Goal: Transaction & Acquisition: Subscribe to service/newsletter

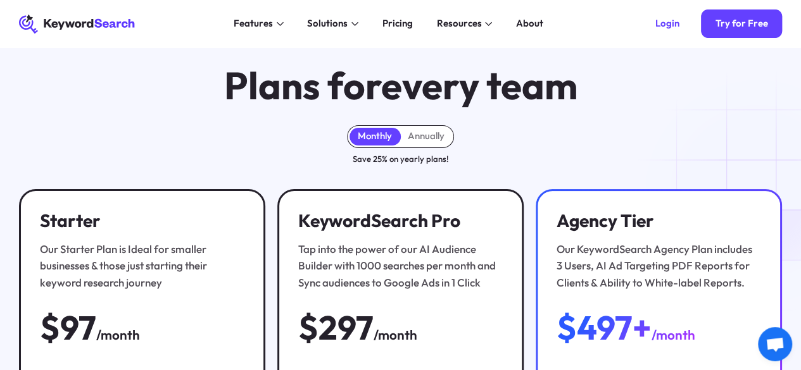
scroll to position [22, 0]
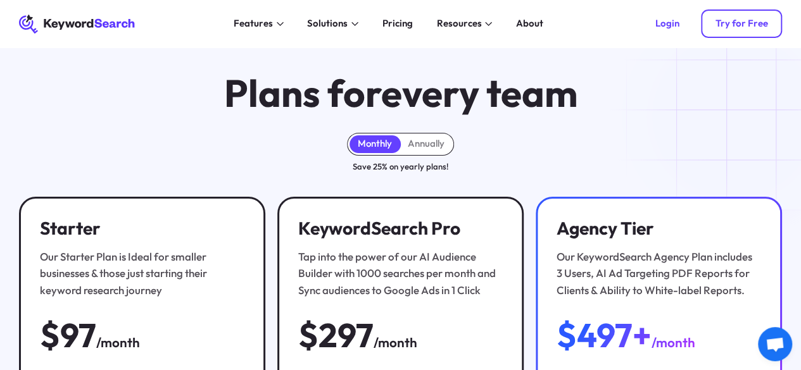
click at [744, 22] on div "Try for Free" at bounding box center [741, 24] width 53 height 12
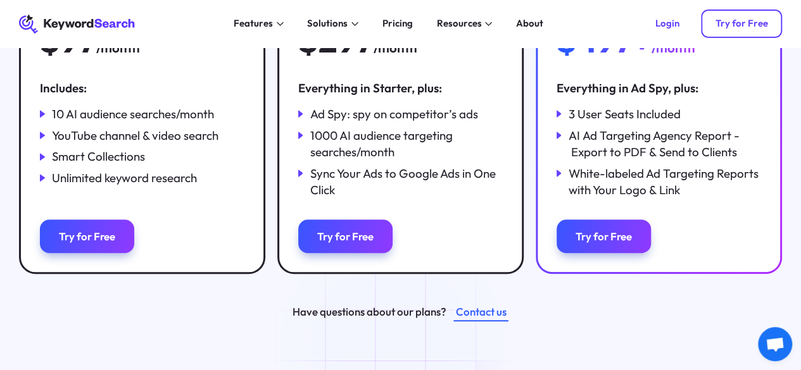
scroll to position [0, 0]
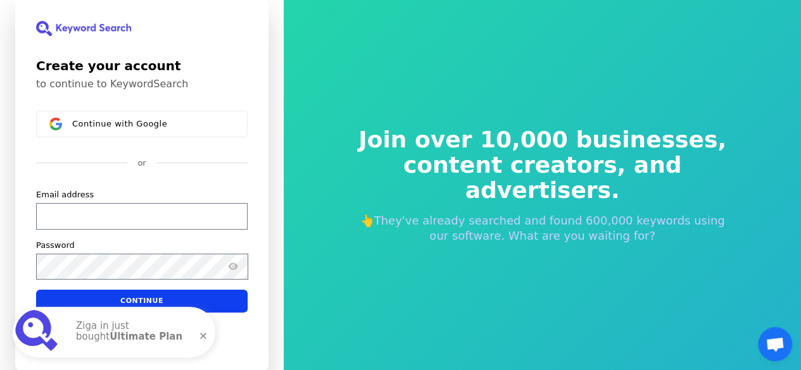
scroll to position [15, 0]
